Goal: Find specific page/section: Find specific page/section

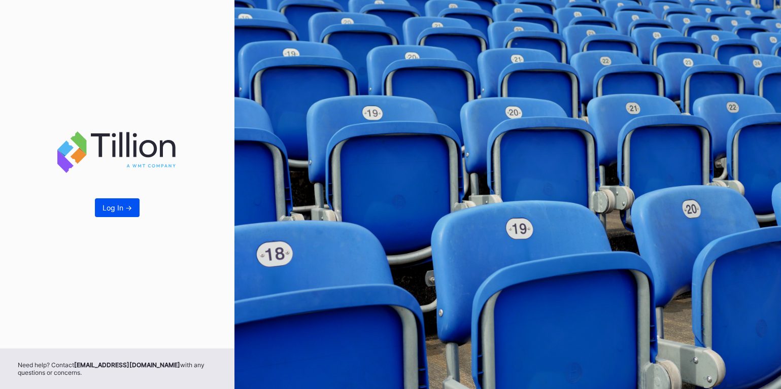
click at [122, 212] on div "Log In ->" at bounding box center [117, 207] width 29 height 9
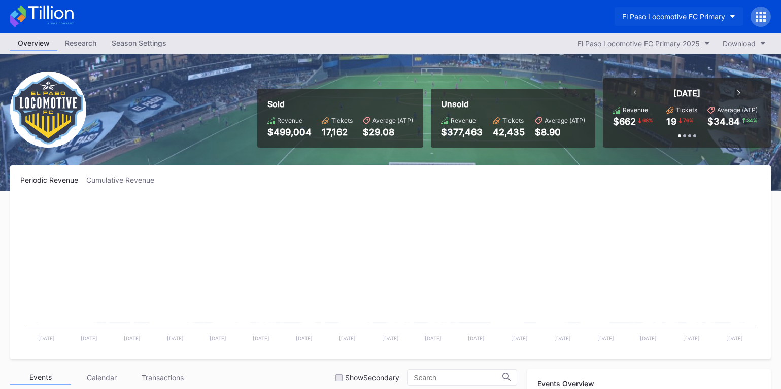
scroll to position [393, 0]
click at [697, 13] on div "El Paso Locomotive FC Primary" at bounding box center [673, 16] width 103 height 9
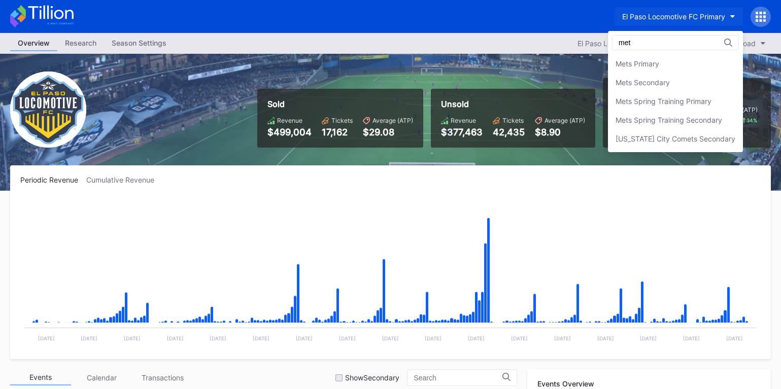
scroll to position [0, 0]
type input "mets"
click at [671, 62] on div "Mets Primary" at bounding box center [675, 63] width 135 height 19
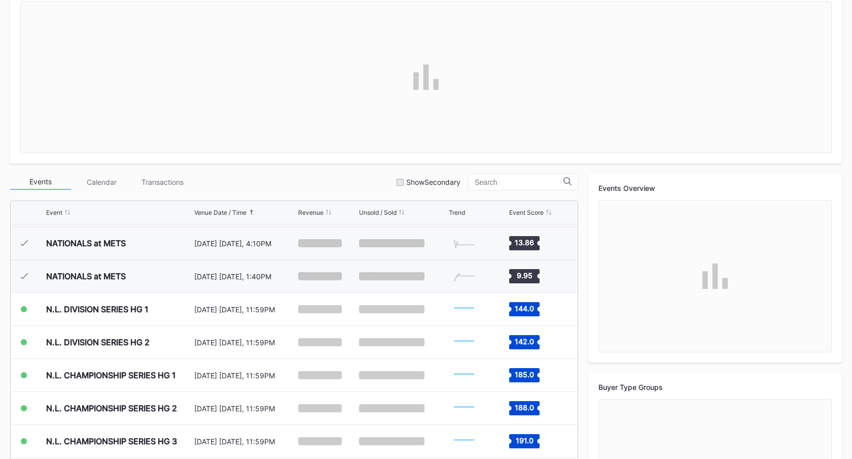
scroll to position [263, 0]
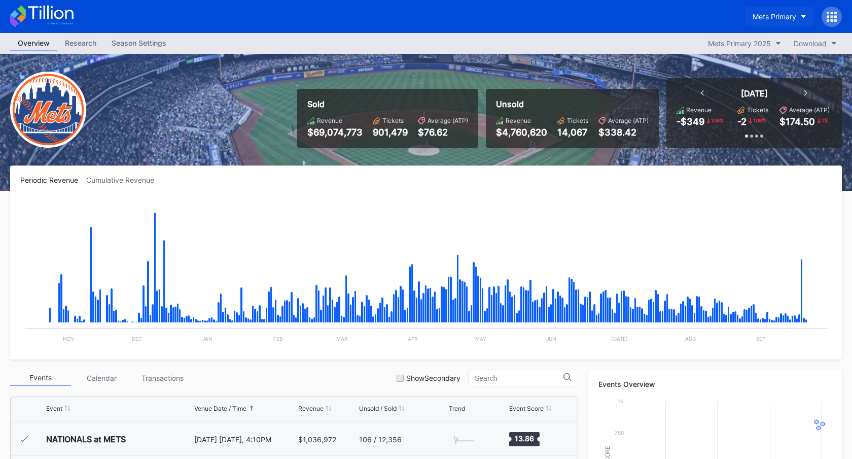
click at [789, 18] on div "Mets Primary" at bounding box center [775, 16] width 44 height 9
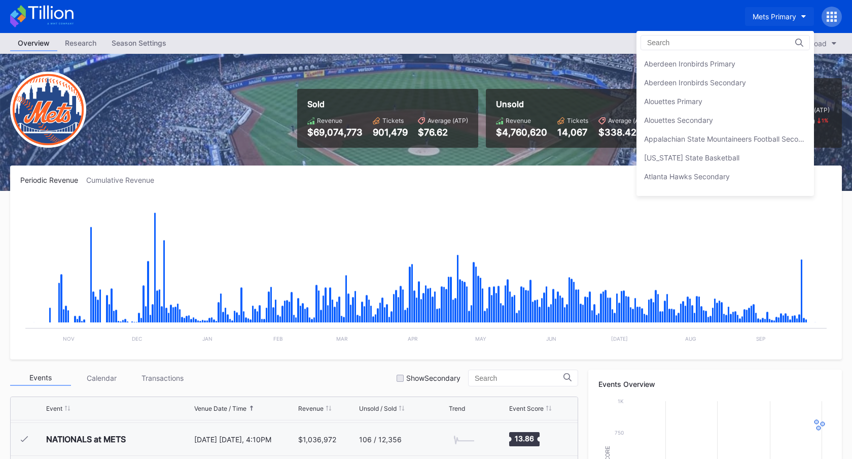
scroll to position [1577, 0]
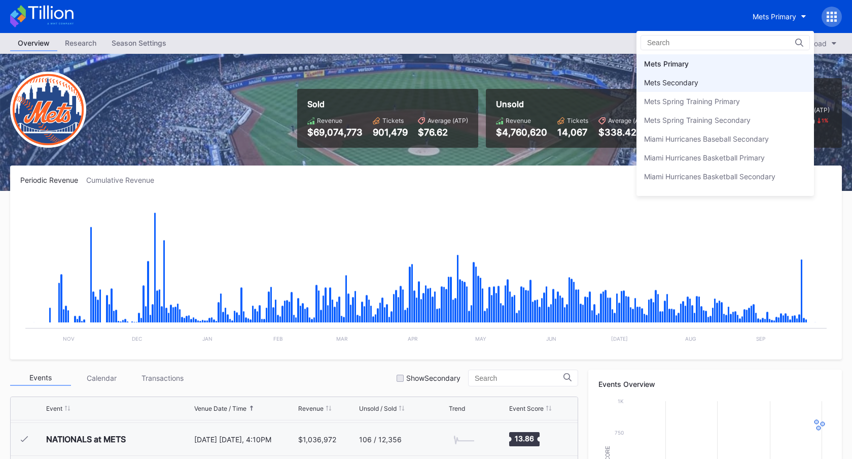
click at [701, 79] on div "Mets Secondary" at bounding box center [726, 82] width 178 height 19
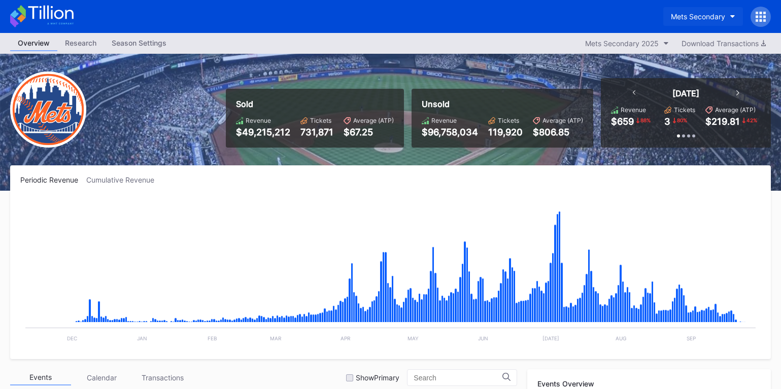
click at [709, 14] on div "Mets Secondary" at bounding box center [698, 16] width 54 height 9
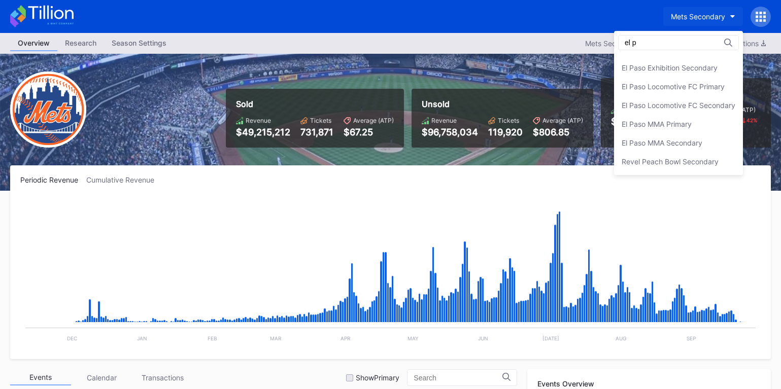
scroll to position [71, 0]
type input "el pas"
click at [705, 117] on div "El Paso Locomotive FC Secondary" at bounding box center [678, 124] width 129 height 19
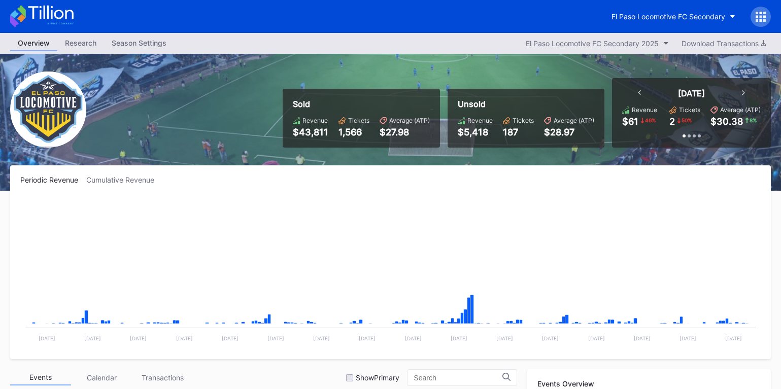
scroll to position [228, 0]
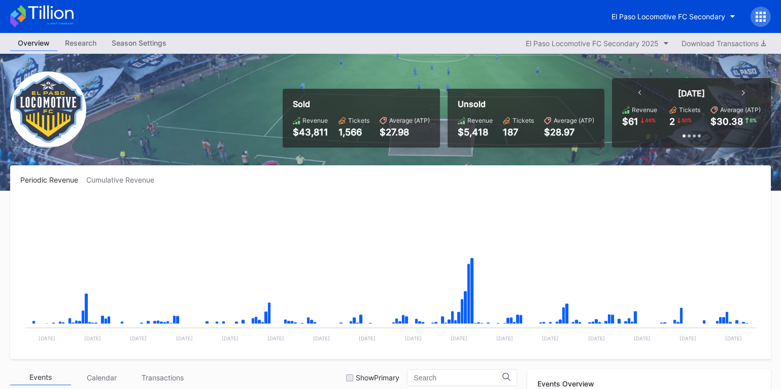
click at [687, 4] on div "El Paso Locomotive FC Secondary" at bounding box center [390, 16] width 781 height 33
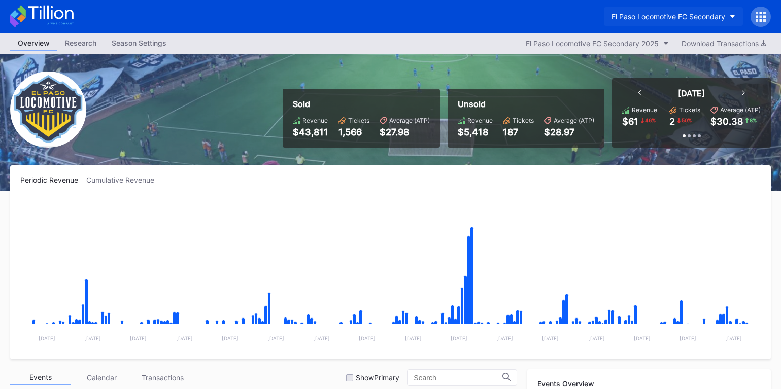
click at [690, 18] on div "El Paso Locomotive FC Secondary" at bounding box center [668, 16] width 114 height 9
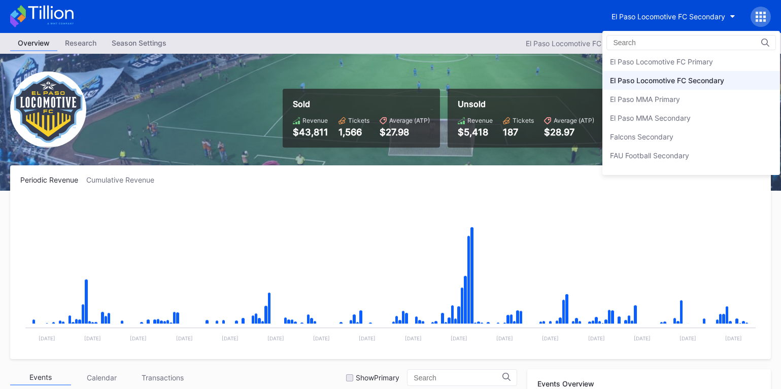
scroll to position [998, 0]
click at [672, 61] on div "El Paso Locomotive FC Primary" at bounding box center [661, 61] width 103 height 9
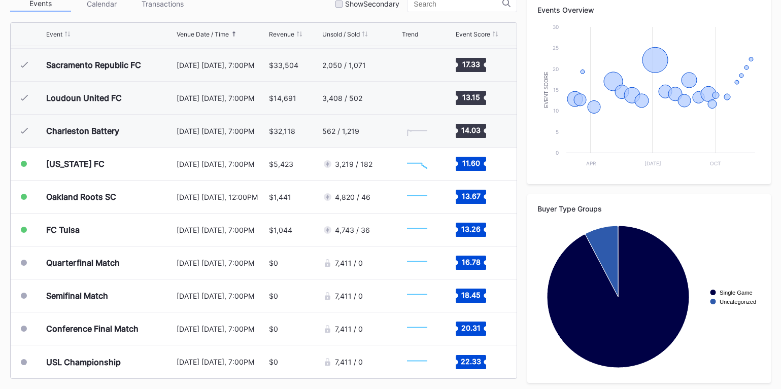
scroll to position [378, 0]
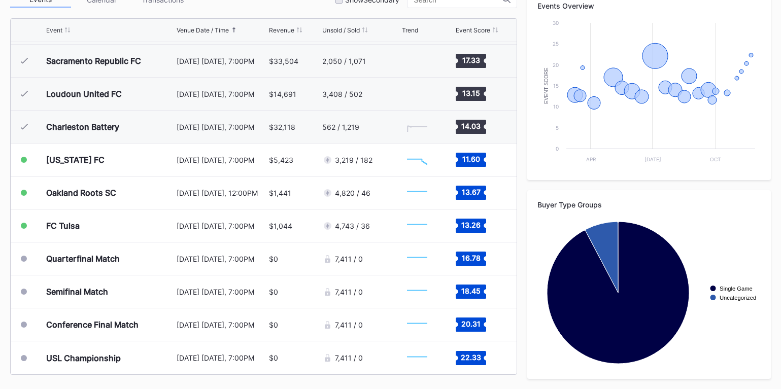
click at [584, 188] on div "Events Overview Created with Highcharts 11.2.0 Event Score Chart title Apr [DAT…" at bounding box center [649, 185] width 244 height 388
